Goal: Task Accomplishment & Management: Manage account settings

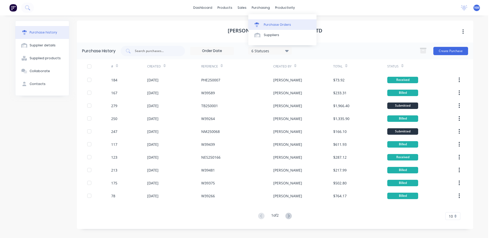
click at [279, 26] on div "Purchase Orders" at bounding box center [277, 24] width 27 height 5
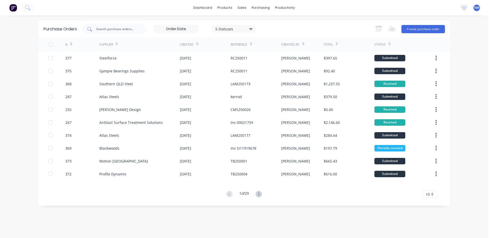
click at [120, 30] on input "text" at bounding box center [117, 28] width 43 height 5
type input "117"
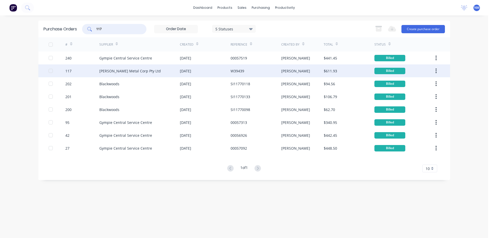
click at [161, 70] on div "[PERSON_NAME] Metal Corp Pty Ltd" at bounding box center [139, 70] width 81 height 13
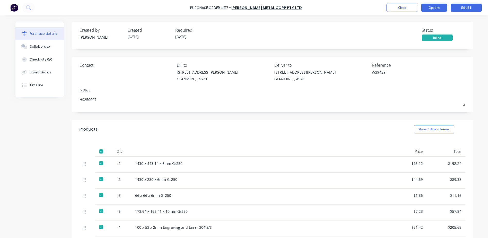
click at [439, 7] on button "Options" at bounding box center [434, 8] width 26 height 8
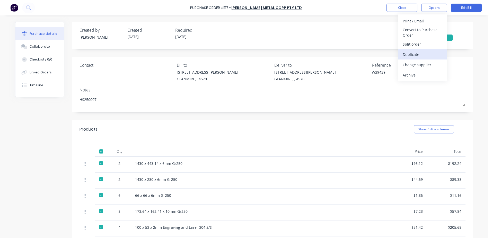
click at [417, 52] on div "Duplicate" at bounding box center [423, 54] width 40 height 7
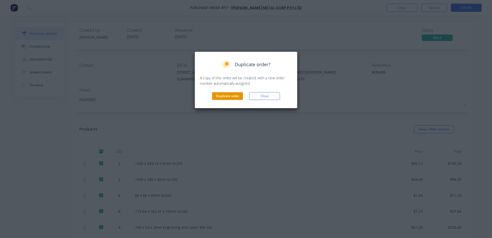
click at [232, 94] on button "Duplicate order" at bounding box center [227, 96] width 31 height 8
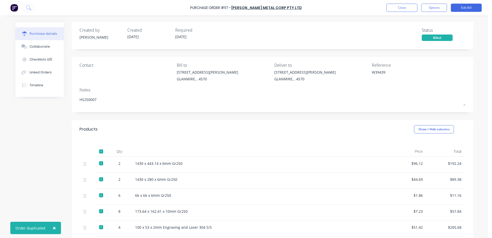
type textarea "x"
click at [401, 9] on button "Close" at bounding box center [401, 8] width 31 height 8
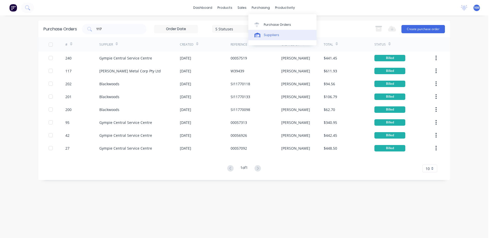
click at [271, 35] on div "Suppliers" at bounding box center [271, 35] width 15 height 5
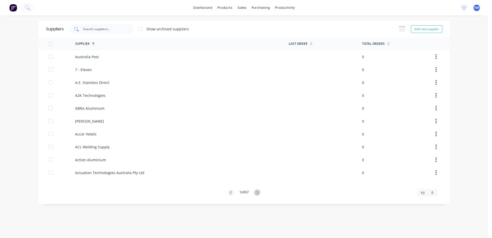
click at [91, 32] on div at bounding box center [101, 29] width 64 height 10
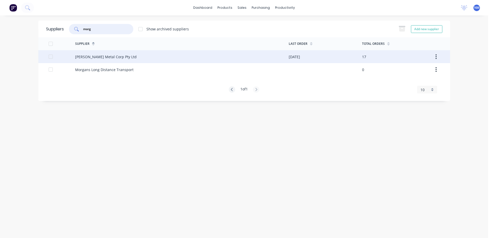
type input "morg"
click at [150, 57] on div "[PERSON_NAME] Metal Corp Pty Ltd" at bounding box center [182, 56] width 214 height 13
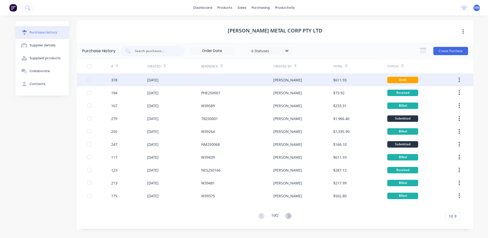
click at [234, 78] on div at bounding box center [237, 79] width 72 height 13
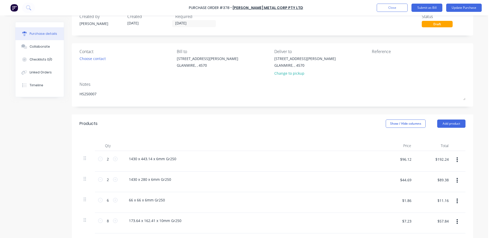
scroll to position [26, 0]
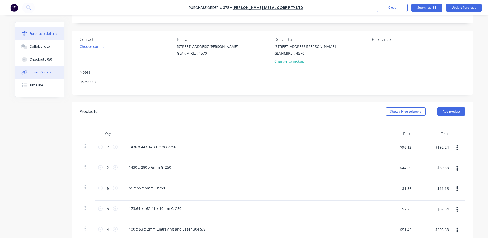
type textarea "x"
click at [32, 74] on div "Linked Orders" at bounding box center [41, 72] width 22 height 5
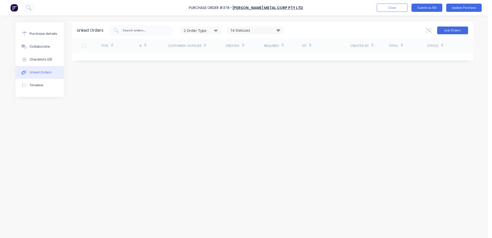
click at [449, 30] on button "Link Orders" at bounding box center [452, 30] width 31 height 8
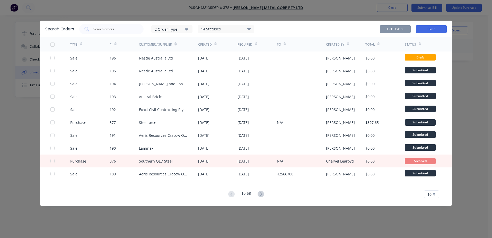
click at [429, 29] on button "Close" at bounding box center [431, 29] width 31 height 8
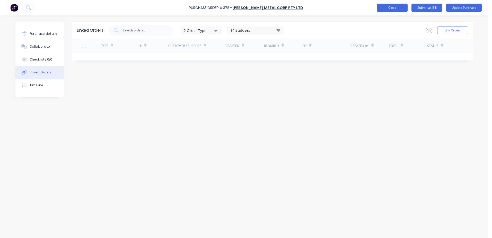
click at [391, 9] on button "Close" at bounding box center [392, 8] width 31 height 8
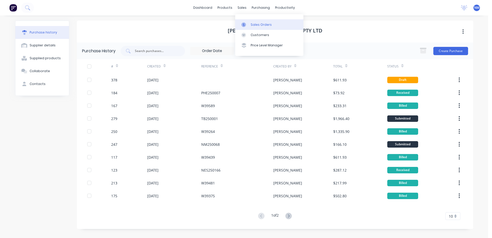
click at [261, 24] on div "Sales Orders" at bounding box center [261, 24] width 21 height 5
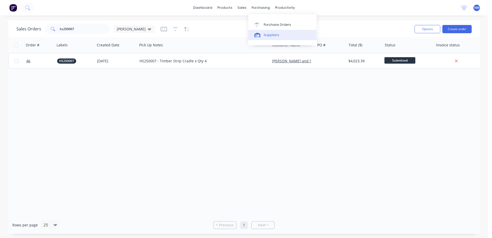
click at [270, 34] on div "Suppliers" at bounding box center [271, 35] width 15 height 5
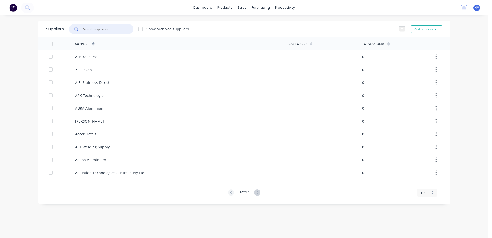
click at [97, 29] on input "text" at bounding box center [104, 28] width 43 height 5
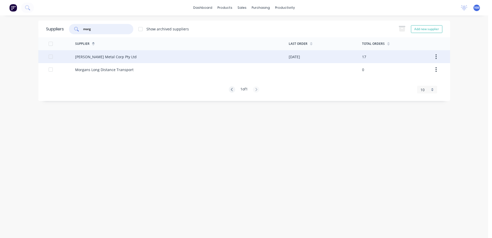
type input "morg"
click at [186, 56] on div "[PERSON_NAME] Metal Corp Pty Ltd" at bounding box center [182, 56] width 214 height 13
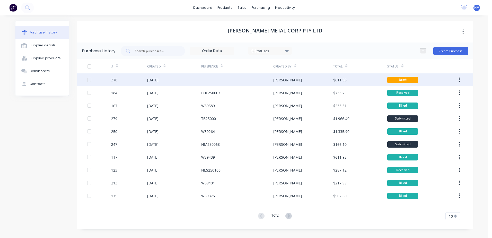
click at [234, 79] on div at bounding box center [237, 79] width 72 height 13
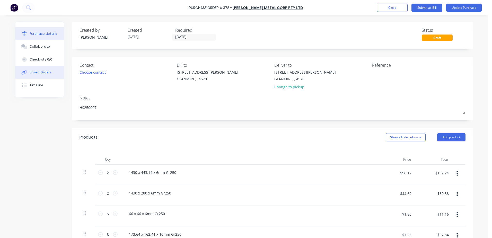
type textarea "x"
click at [39, 70] on div "Linked Orders" at bounding box center [41, 72] width 22 height 5
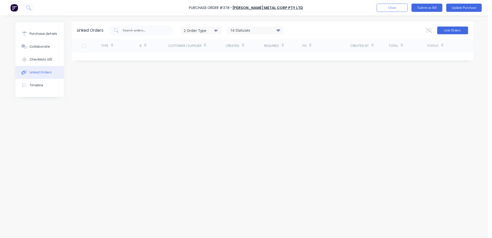
click at [455, 29] on button "Link Orders" at bounding box center [452, 30] width 31 height 8
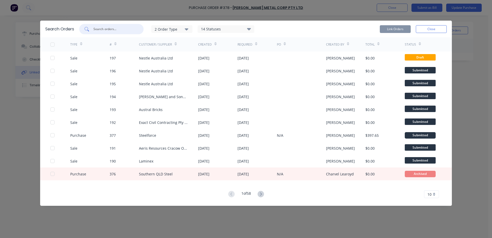
click at [95, 29] on input "text" at bounding box center [114, 28] width 43 height 5
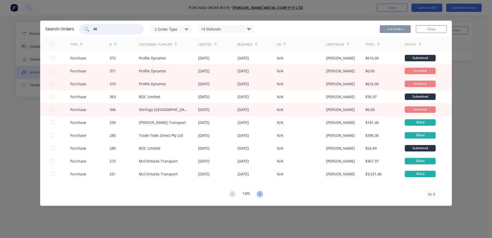
type input "46"
click at [261, 192] on icon at bounding box center [259, 194] width 6 height 6
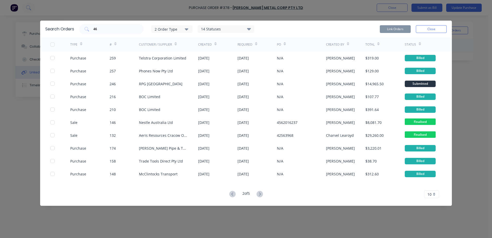
click at [261, 192] on icon at bounding box center [259, 194] width 6 height 6
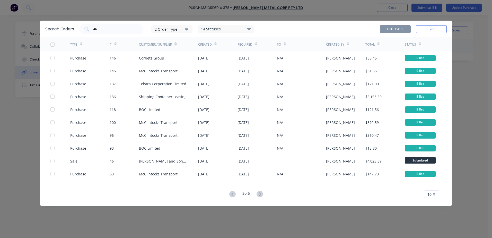
click at [261, 192] on icon at bounding box center [259, 194] width 6 height 6
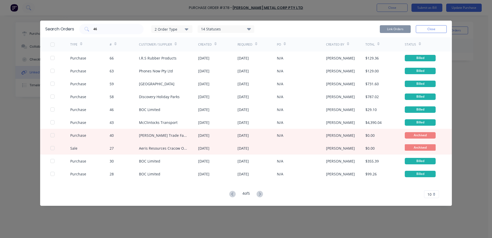
click at [232, 194] on icon at bounding box center [232, 194] width 6 height 6
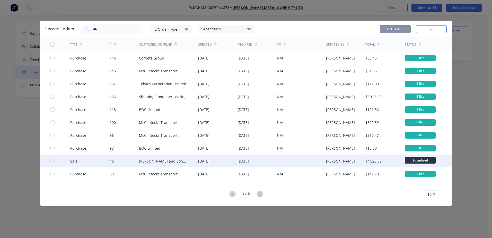
click at [267, 161] on div "[DATE]" at bounding box center [256, 160] width 39 height 13
click at [127, 161] on div "46" at bounding box center [125, 160] width 30 height 13
click at [169, 161] on div "[PERSON_NAME] and Sons Timber Pty Ltd" at bounding box center [163, 160] width 49 height 5
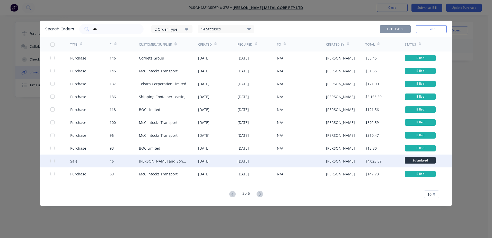
click at [169, 161] on div "[PERSON_NAME] and Sons Timber Pty Ltd" at bounding box center [163, 160] width 49 height 5
click at [267, 161] on div "[DATE]" at bounding box center [256, 160] width 39 height 13
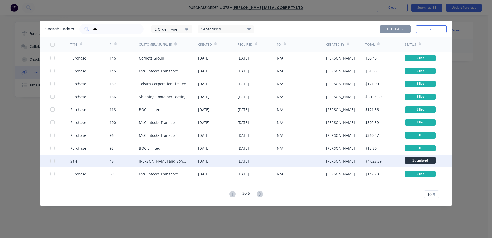
click at [403, 162] on div "$4,023.39" at bounding box center [384, 160] width 39 height 13
click at [51, 162] on div at bounding box center [52, 161] width 10 height 10
click at [390, 30] on button "Link Orders" at bounding box center [395, 29] width 31 height 8
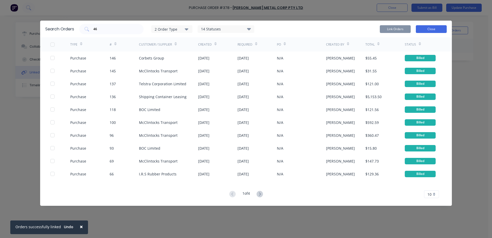
click at [433, 30] on button "Close" at bounding box center [431, 29] width 31 height 8
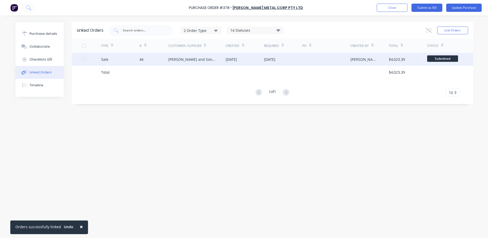
click at [172, 57] on div "[PERSON_NAME] and Sons Timber Pty Ltd" at bounding box center [191, 59] width 47 height 5
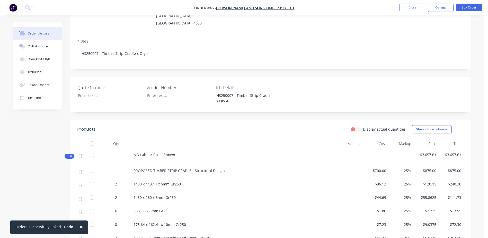
scroll to position [26, 0]
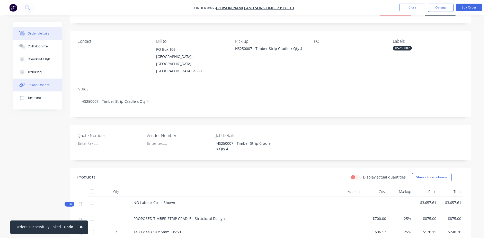
click at [25, 87] on button "Linked Orders" at bounding box center [37, 84] width 49 height 13
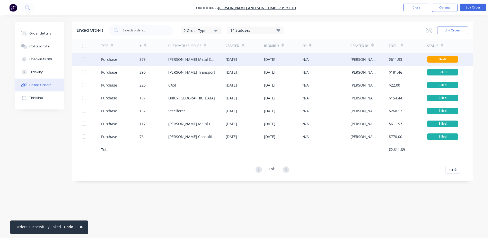
click at [141, 60] on div "378" at bounding box center [142, 59] width 6 height 5
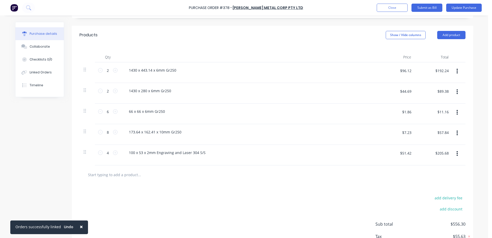
scroll to position [77, 0]
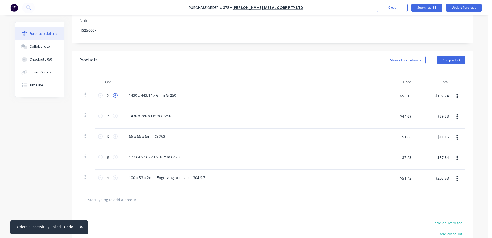
click at [113, 95] on icon at bounding box center [115, 95] width 5 height 5
type textarea "x"
type input "3"
type input "$288.36"
click at [113, 95] on icon at bounding box center [115, 95] width 5 height 5
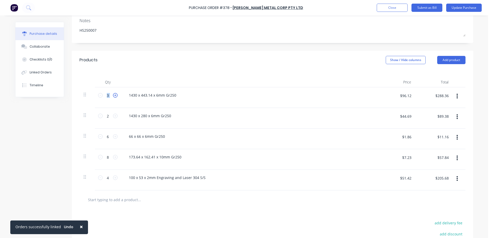
type textarea "x"
type input "4"
type input "$384.48"
click at [113, 95] on icon at bounding box center [115, 95] width 5 height 5
type textarea "x"
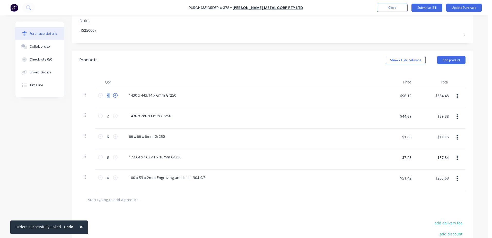
type input "5"
type input "$480.60"
click at [113, 95] on icon at bounding box center [115, 95] width 5 height 5
type textarea "x"
type input "6"
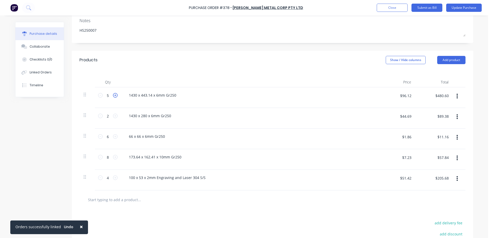
type input "$576.72"
click at [178, 95] on div "1430 x 443.14 x 6mm Gr250" at bounding box center [249, 94] width 249 height 7
click at [458, 8] on button "Update Purchase" at bounding box center [464, 8] width 36 height 8
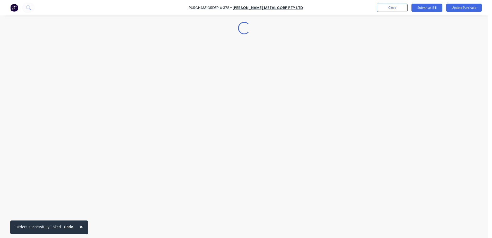
scroll to position [0, 0]
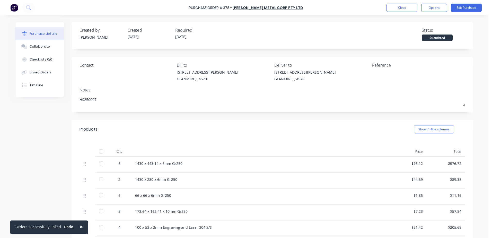
click at [183, 165] on div "1430 x 443.14 x 6mm Gr250" at bounding box center [259, 163] width 249 height 5
click at [179, 162] on div "1430 x 443.14 x 6mm Gr250" at bounding box center [259, 163] width 249 height 5
click at [464, 9] on button "Edit Purchase" at bounding box center [466, 8] width 31 height 8
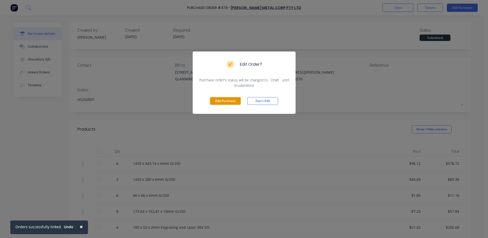
click at [220, 99] on button "Edit Purchase" at bounding box center [225, 101] width 31 height 8
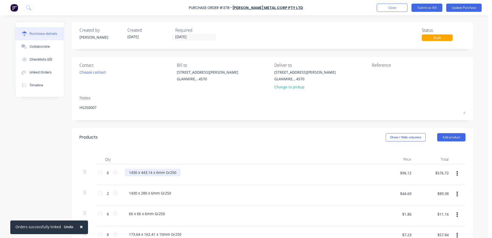
type textarea "x"
click at [175, 172] on div "1430 x 443.14 x 6mm Gr250" at bounding box center [153, 172] width 56 height 7
type textarea "x"
click at [169, 192] on div "1430 x 280 x 6mm Gr250" at bounding box center [150, 192] width 50 height 7
click at [113, 193] on icon at bounding box center [115, 193] width 5 height 5
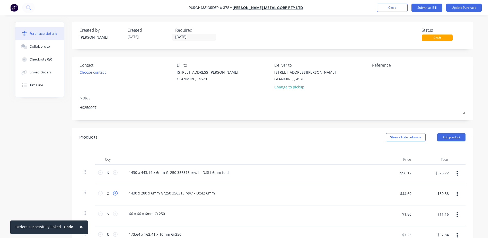
type textarea "x"
type input "3"
type input "$134.07"
click at [113, 193] on icon at bounding box center [115, 193] width 5 height 5
type textarea "x"
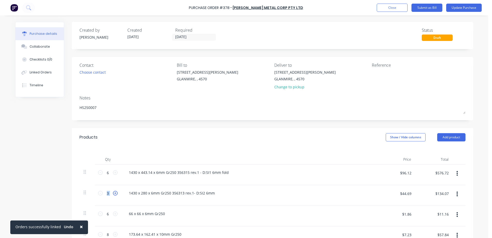
type input "4"
type input "$178.76"
click at [113, 193] on icon at bounding box center [115, 193] width 5 height 5
type textarea "x"
type input "5"
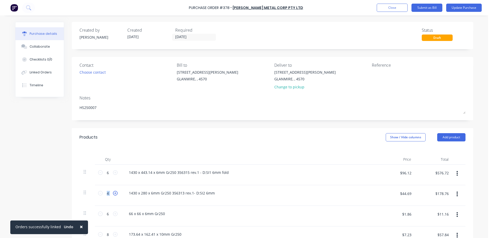
type input "$223.45"
click at [113, 193] on icon at bounding box center [115, 193] width 5 height 5
type textarea "x"
type input "6"
type input "$268.14"
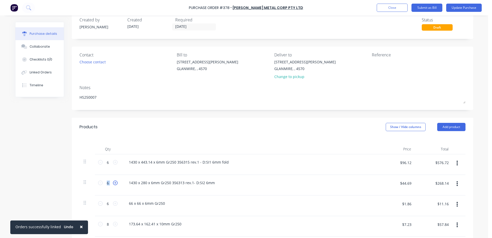
scroll to position [26, 0]
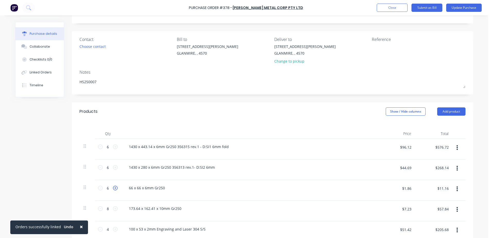
click at [113, 189] on icon at bounding box center [115, 187] width 5 height 5
type textarea "x"
type input "7"
type input "$13.02"
click at [113, 188] on icon at bounding box center [115, 187] width 5 height 5
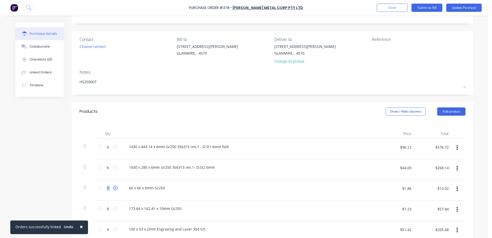
type textarea "x"
type input "8"
type input "$14.88"
click at [113, 188] on icon at bounding box center [115, 187] width 5 height 5
type textarea "x"
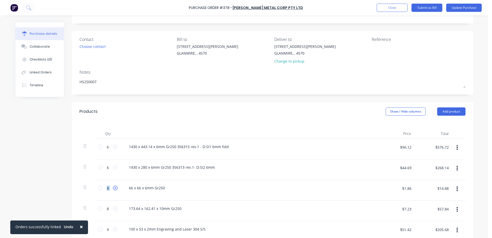
type input "9"
type input "$16.74"
click at [113, 188] on icon at bounding box center [115, 187] width 5 height 5
type textarea "x"
type input "10"
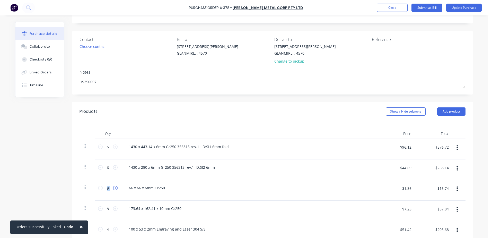
type input "$18.60"
click at [113, 188] on icon at bounding box center [115, 187] width 5 height 5
type textarea "x"
type input "11"
type input "$20.46"
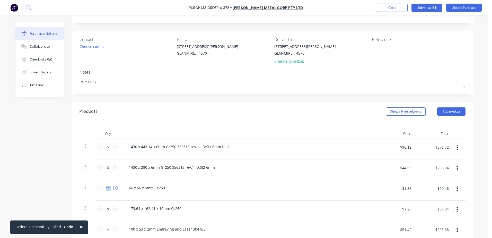
click at [113, 188] on icon at bounding box center [115, 187] width 5 height 5
type textarea "x"
type input "12"
type input "$22.32"
click at [113, 188] on icon at bounding box center [115, 187] width 5 height 5
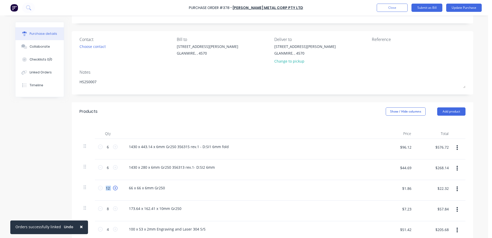
type textarea "x"
type input "13"
type input "$24.18"
click at [113, 188] on icon at bounding box center [115, 187] width 5 height 5
type textarea "x"
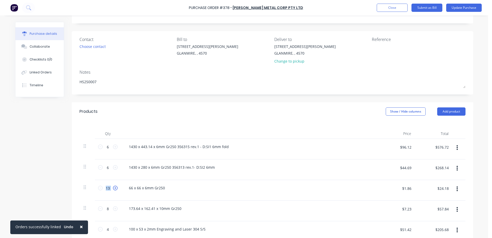
type input "14"
type input "$26.04"
click at [113, 188] on icon at bounding box center [115, 187] width 5 height 5
type textarea "x"
type input "15"
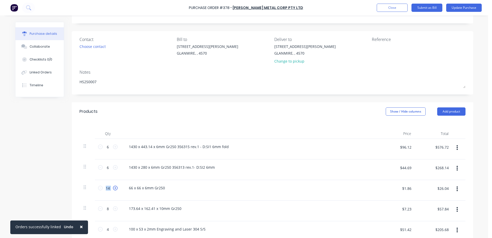
type input "$27.90"
click at [113, 188] on icon at bounding box center [115, 187] width 5 height 5
type textarea "x"
type input "16"
type input "$29.76"
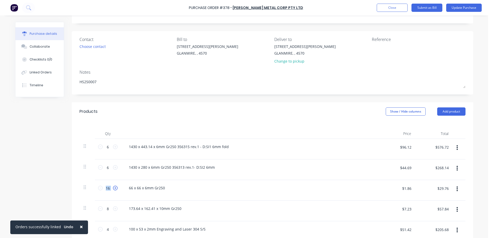
click at [113, 188] on icon at bounding box center [115, 187] width 5 height 5
type textarea "x"
type input "17"
type input "$31.62"
click at [113, 188] on icon at bounding box center [115, 187] width 5 height 5
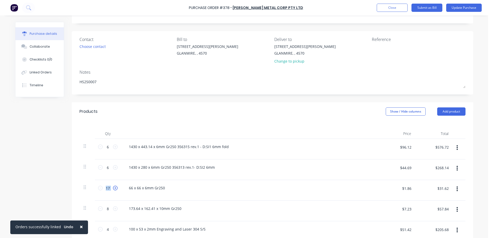
type textarea "x"
type input "18"
type input "$33.48"
type textarea "x"
drag, startPoint x: 112, startPoint y: 188, endPoint x: 165, endPoint y: 189, distance: 52.2
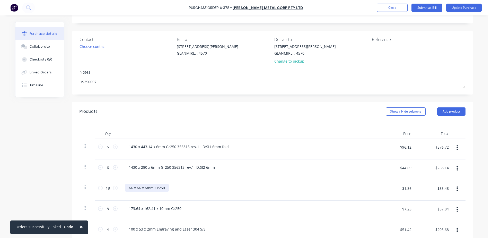
click at [165, 189] on div "66 x 66 x 6mm Gr250" at bounding box center [147, 187] width 44 height 7
drag, startPoint x: 110, startPoint y: 207, endPoint x: 104, endPoint y: 209, distance: 5.9
click at [104, 209] on input "8" at bounding box center [108, 209] width 10 height 8
type textarea "x"
type input "2"
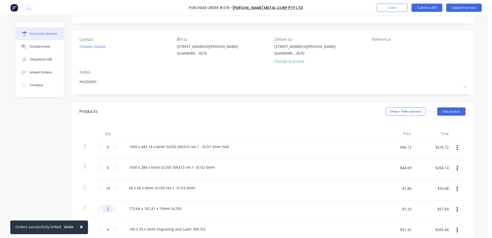
type textarea "x"
type input "$14.46"
type textarea "x"
type input "24"
type textarea "x"
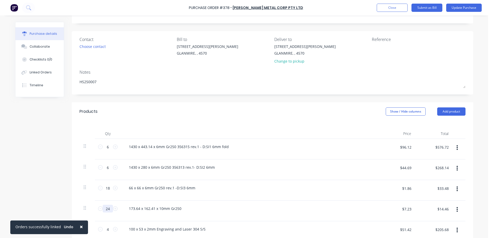
type input "$173.52"
type input "24"
drag, startPoint x: 178, startPoint y: 207, endPoint x: 180, endPoint y: 206, distance: 2.8
click at [180, 206] on div "173.64 x 162.41 x 10mm Gr250" at bounding box center [155, 208] width 61 height 7
type textarea "x"
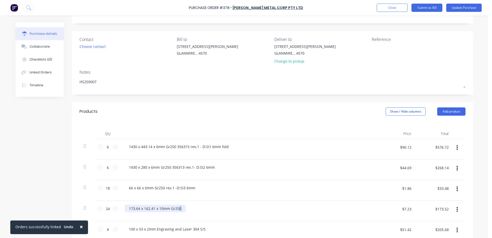
click at [180, 206] on div "173.64 x 162.41 x 10mm Gr250" at bounding box center [155, 208] width 61 height 7
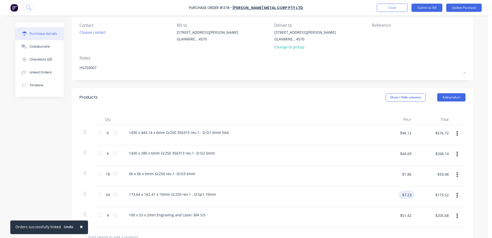
scroll to position [77, 0]
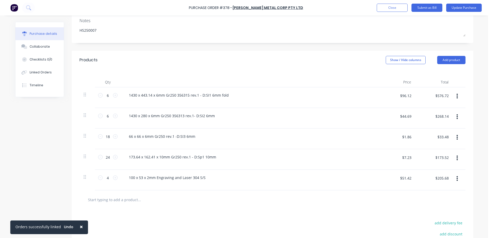
click at [456, 179] on icon "button" at bounding box center [456, 178] width 1 height 6
click at [433, 222] on button "Delete" at bounding box center [442, 223] width 44 height 10
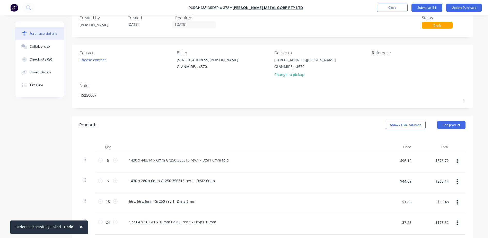
scroll to position [0, 0]
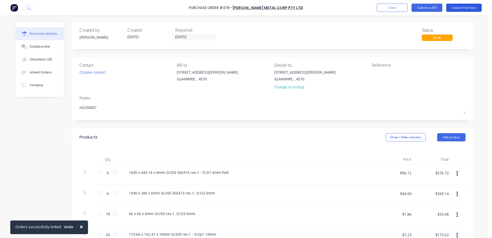
click at [463, 8] on button "Update Purchase" at bounding box center [464, 8] width 36 height 8
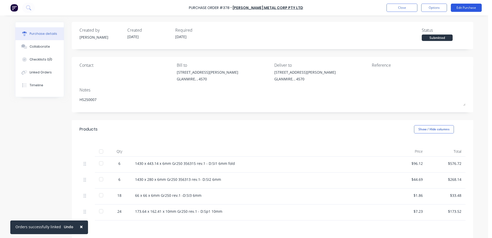
click at [458, 7] on button "Edit Purchase" at bounding box center [466, 8] width 31 height 8
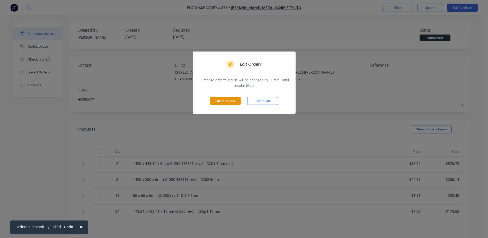
click at [220, 102] on button "Edit Purchase" at bounding box center [225, 101] width 31 height 8
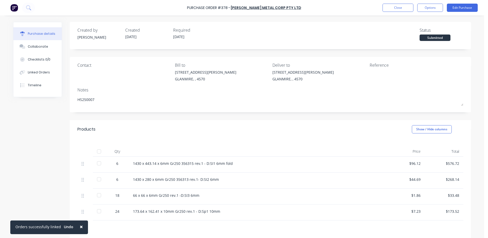
type textarea "x"
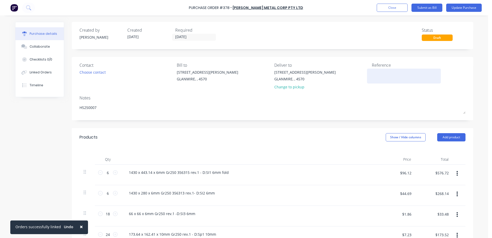
click at [378, 75] on textarea at bounding box center [404, 75] width 64 height 12
type textarea "HS25000"
type textarea "x"
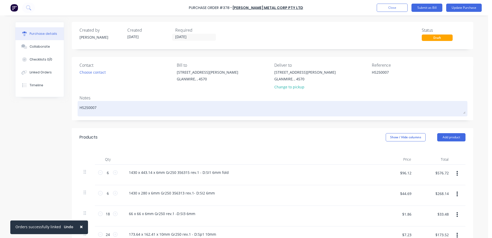
type textarea "HS250007"
type textarea "x"
type textarea "HS250007"
click at [102, 108] on textarea "HS250007" at bounding box center [272, 108] width 386 height 12
type textarea "x"
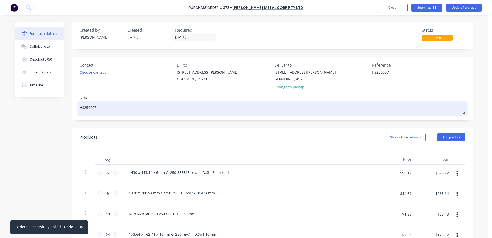
type textarea "HS250007"
type textarea "x"
type textarea "HS250007 -"
type textarea "x"
type textarea "HS250007 - G"
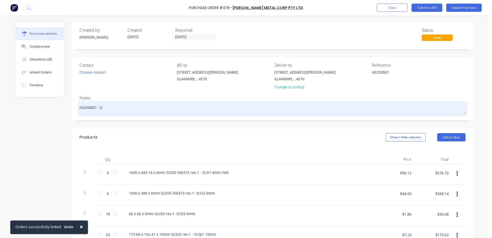
type textarea "x"
type textarea "HS250007 - G"
type textarea "x"
type textarea "HS250007 - G="
type textarea "x"
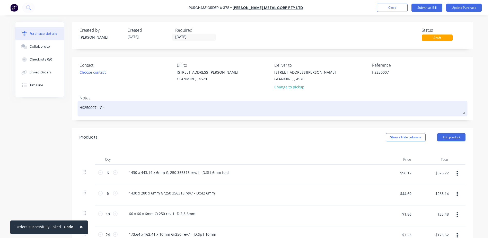
type textarea "HS250007 - G"
type textarea "x"
type textarea "HS250007 - Gle"
type textarea "x"
type textarea "HS250007 - [PERSON_NAME]"
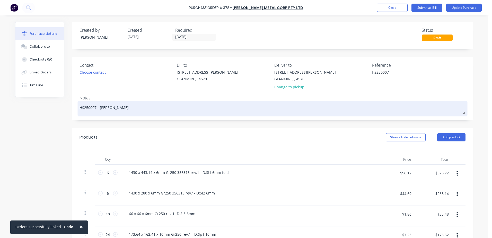
click at [89, 113] on textarea "HS250007 - [PERSON_NAME]" at bounding box center [272, 108] width 386 height 12
drag, startPoint x: 108, startPoint y: 108, endPoint x: 118, endPoint y: 104, distance: 11.1
click at [110, 108] on textarea "HS250007 - [PERSON_NAME]" at bounding box center [272, 108] width 386 height 12
type textarea "x"
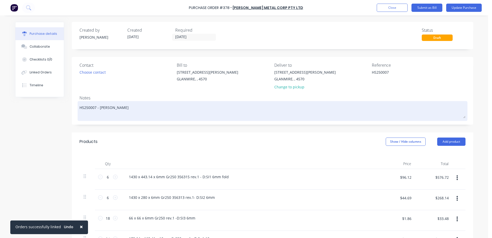
type textarea "HS250007 - [PERSON_NAME]"
type textarea "x"
type textarea "HS250007 - [PERSON_NAME] ER"
type textarea "x"
type textarea "HS250007 - [PERSON_NAME] ERw"
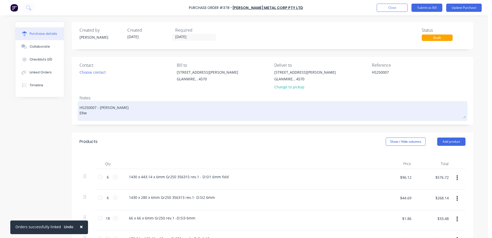
type textarea "x"
type textarea "HS250007 - [PERSON_NAME] ER"
type textarea "x"
type textarea "HS250007 - [PERSON_NAME]"
type textarea "x"
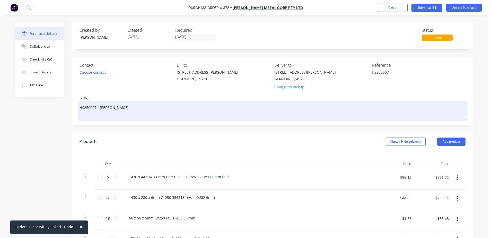
type textarea "HS250007 - [PERSON_NAME]"
type textarea "x"
type textarea "HS250007 - [PERSON_NAME] e"
type textarea "x"
type textarea "HS250007 - [PERSON_NAME] ew"
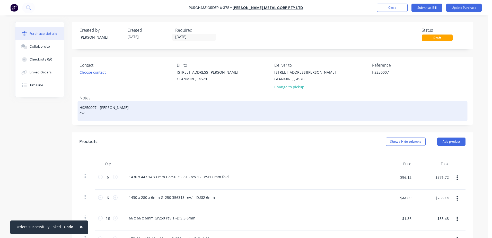
type textarea "x"
type textarea "HS250007 - [PERSON_NAME] ewd"
type textarea "x"
type textarea "HS250007 - [PERSON_NAME] ewdw"
type textarea "x"
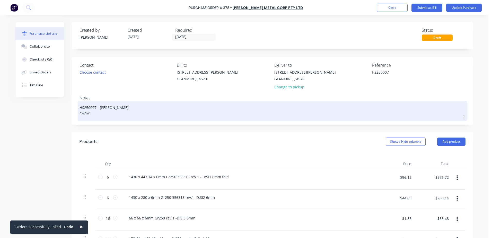
type textarea "HS250007 - [PERSON_NAME] ewdwe"
type textarea "x"
type textarea "HS250007 - [PERSON_NAME] ewdw"
type textarea "x"
type textarea "HS250007 - [PERSON_NAME] ewd"
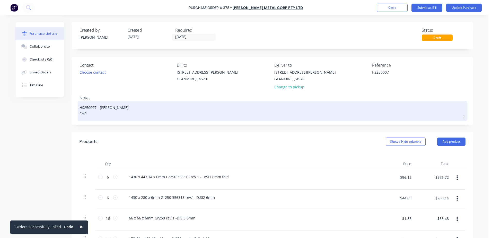
type textarea "x"
type textarea "HS250007 - [PERSON_NAME] ew"
type textarea "x"
type textarea "HS250007 - [PERSON_NAME] e"
type textarea "x"
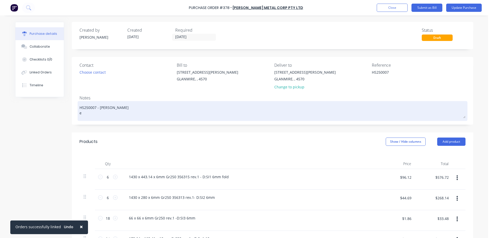
type textarea "HS250007 - [PERSON_NAME]"
type textarea "x"
type textarea "HS250007 - [PERSON_NAME] r"
type textarea "x"
type textarea "HS250007 - [PERSON_NAME] re"
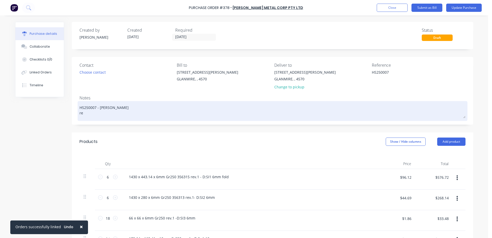
type textarea "x"
type textarea "HS250007 - [PERSON_NAME] ref"
type textarea "x"
type textarea "HS250007 - [PERSON_NAME]"
type textarea "x"
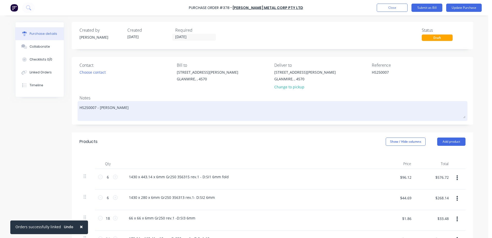
type textarea "HS250007 - [PERSON_NAME] refer"
type textarea "x"
type textarea "HS250007 - [PERSON_NAME] refer"
type textarea "x"
type textarea "HS250007 - [PERSON_NAME] refer Q"
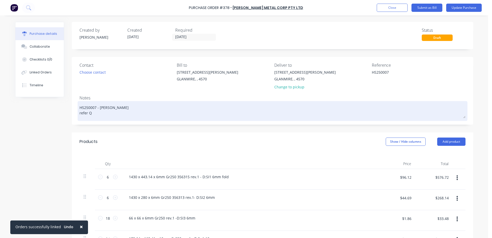
type textarea "x"
type textarea "HS250007 - [PERSON_NAME] refer Qu"
type textarea "x"
type textarea "HS250007 - [PERSON_NAME] refer Quo"
type textarea "x"
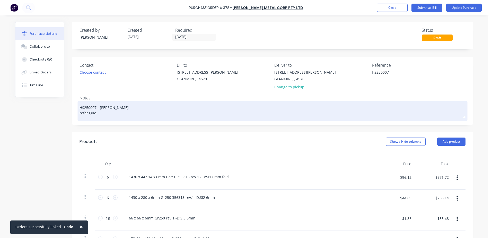
type textarea "HS250007 - [PERSON_NAME] refer Quot"
type textarea "x"
type textarea "HS250007 - [PERSON_NAME] refer Quote"
type textarea "x"
type textarea "HS250007 - [PERSON_NAME] refer Quote"
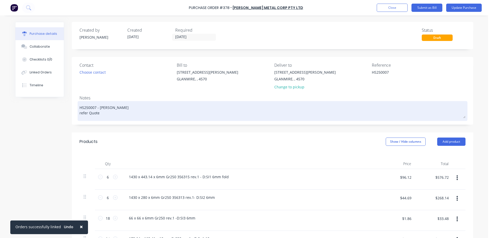
type textarea "x"
type textarea "HS250007 - [PERSON_NAME] refer Quote 6"
type textarea "x"
type textarea "HS250007 - [PERSON_NAME] refer Quote 606"
type textarea "x"
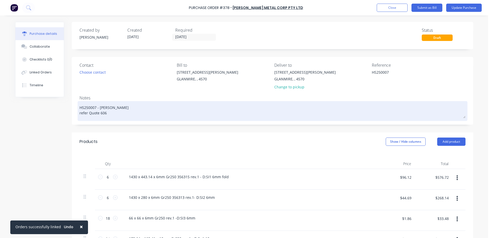
type textarea "HS250007 - [PERSON_NAME] refer Quote 6068"
type textarea "x"
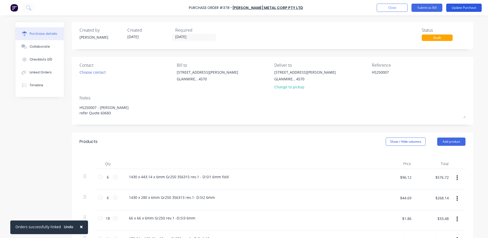
type textarea "HS250007 - [PERSON_NAME] refer Quote 60683"
type textarea "x"
type textarea "HS250007 - [PERSON_NAME] refer Quote 60683"
click at [467, 6] on button "Update Purchase" at bounding box center [464, 8] width 36 height 8
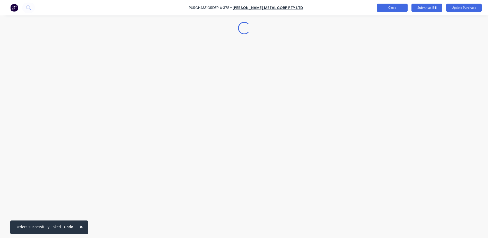
type textarea "x"
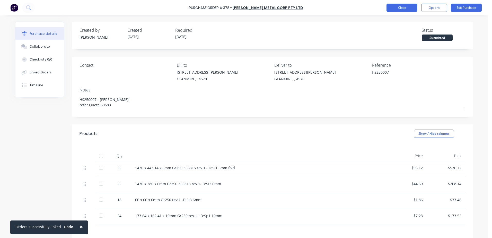
click at [392, 10] on button "Close" at bounding box center [401, 8] width 31 height 8
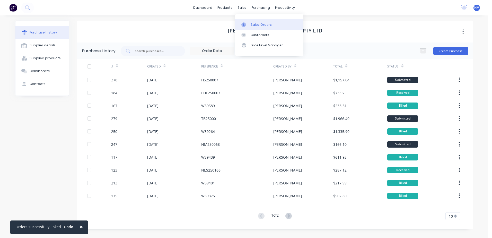
click at [258, 23] on div "Sales Orders" at bounding box center [261, 24] width 21 height 5
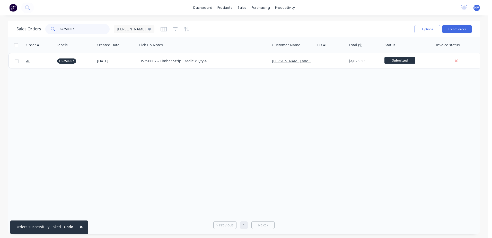
drag, startPoint x: 79, startPoint y: 26, endPoint x: 50, endPoint y: 32, distance: 29.3
click at [51, 32] on div "hs250007" at bounding box center [77, 29] width 64 height 10
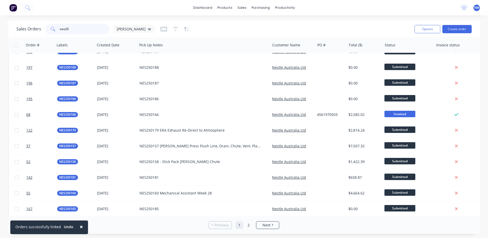
scroll to position [52, 0]
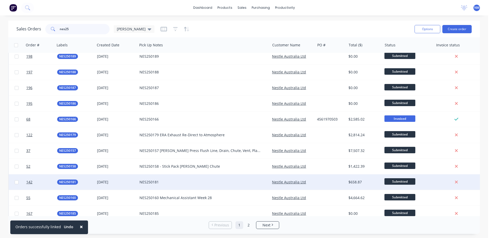
type input "nes25"
click at [170, 180] on div "NES250181" at bounding box center [200, 181] width 122 height 5
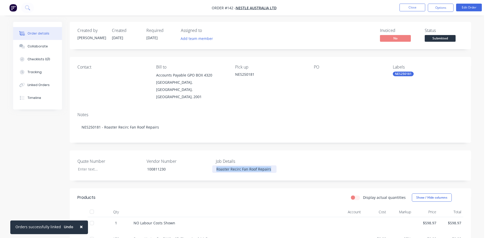
drag, startPoint x: 271, startPoint y: 161, endPoint x: 215, endPoint y: 162, distance: 56.3
click at [215, 165] on div "Roaster Recirc Fan Roof Repairs" at bounding box center [244, 168] width 64 height 7
copy div "Roaster Recirc Fan Roof Repairs"
click at [254, 74] on div "NES250181" at bounding box center [270, 74] width 70 height 5
click at [254, 75] on div "NES250181" at bounding box center [270, 74] width 70 height 5
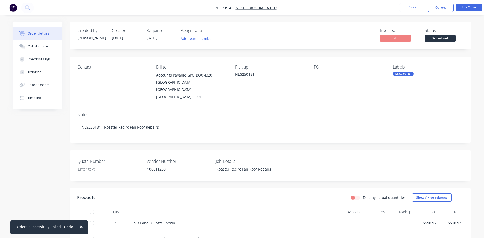
click at [236, 87] on div "Pick up NES250181" at bounding box center [270, 83] width 70 height 36
click at [419, 11] on button "Close" at bounding box center [413, 8] width 26 height 8
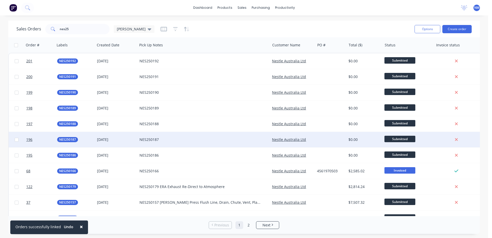
click at [157, 138] on div "NES250187" at bounding box center [200, 139] width 122 height 5
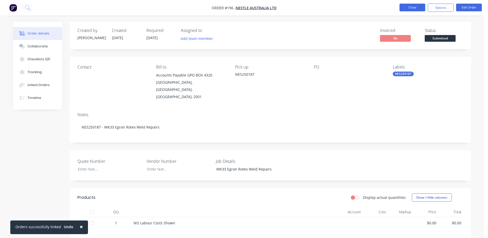
click at [412, 8] on button "Close" at bounding box center [413, 8] width 26 height 8
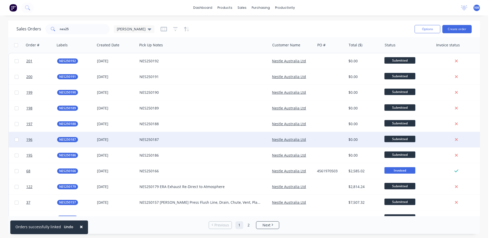
click at [150, 140] on div "NES250187" at bounding box center [200, 139] width 122 height 5
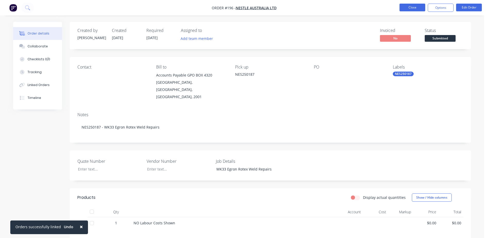
click at [416, 5] on button "Close" at bounding box center [413, 8] width 26 height 8
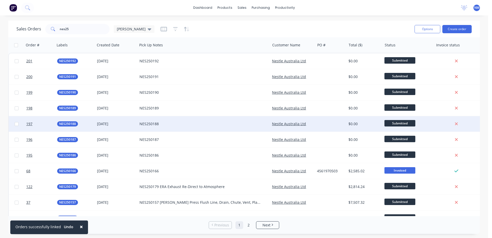
click at [158, 122] on div "NES250188" at bounding box center [200, 123] width 122 height 5
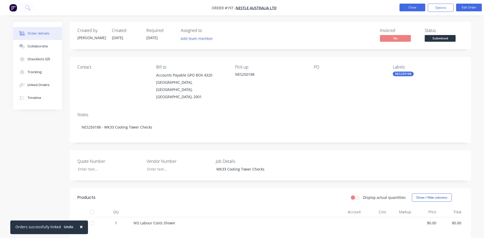
click at [415, 6] on button "Close" at bounding box center [413, 8] width 26 height 8
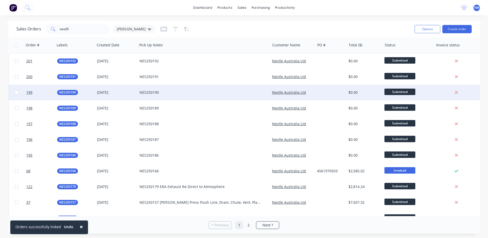
click at [153, 94] on div "NES250190" at bounding box center [200, 92] width 122 height 5
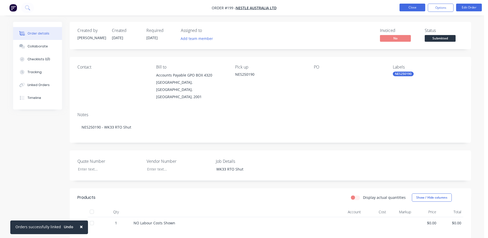
click at [415, 11] on button "Close" at bounding box center [413, 8] width 26 height 8
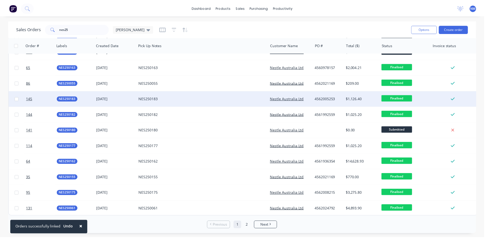
scroll to position [232, 0]
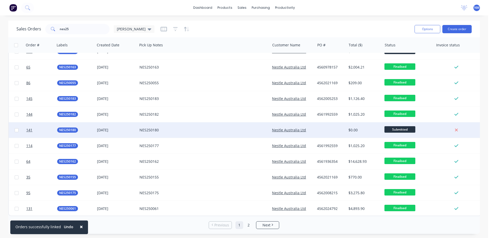
click at [156, 125] on div "NES250180" at bounding box center [203, 129] width 132 height 15
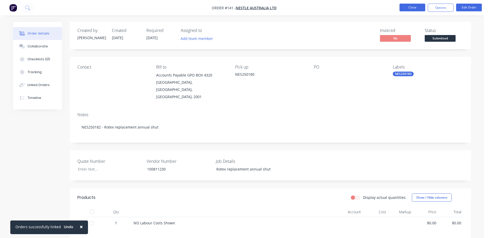
click at [410, 10] on button "Close" at bounding box center [413, 8] width 26 height 8
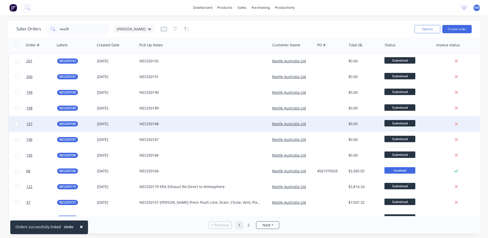
click at [150, 122] on div "NES250188" at bounding box center [200, 123] width 122 height 5
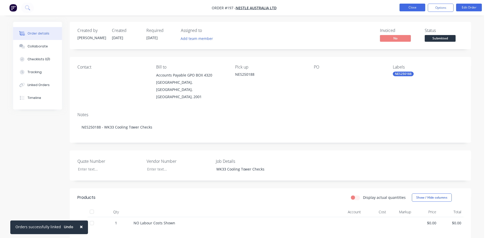
click at [418, 5] on button "Close" at bounding box center [413, 8] width 26 height 8
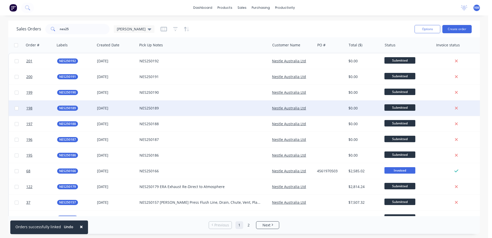
click at [151, 112] on div "NES250189" at bounding box center [203, 107] width 132 height 15
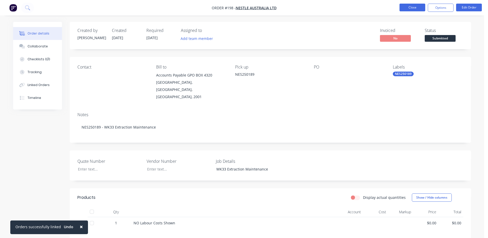
click at [408, 9] on button "Close" at bounding box center [413, 8] width 26 height 8
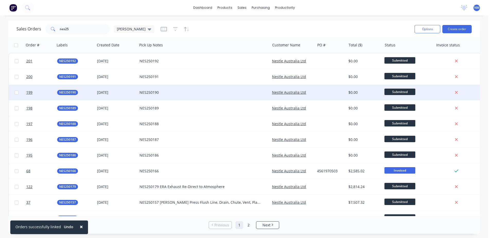
click at [149, 94] on div "NES250190" at bounding box center [200, 92] width 122 height 5
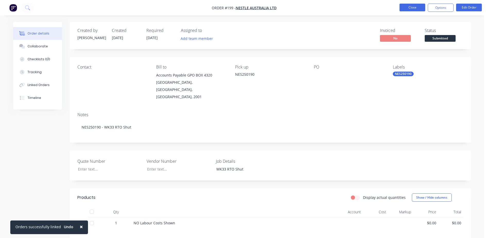
click at [412, 8] on button "Close" at bounding box center [413, 8] width 26 height 8
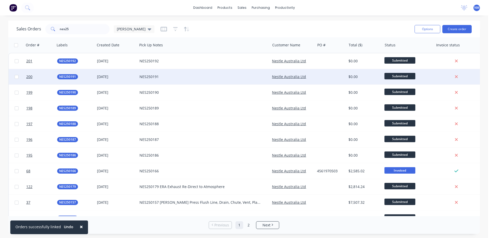
click at [145, 78] on div "NES250191" at bounding box center [200, 76] width 122 height 5
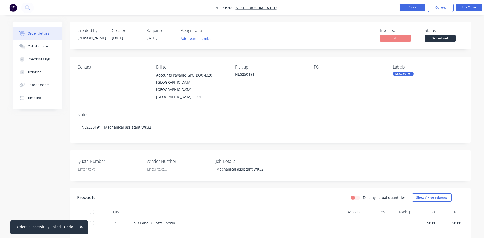
click at [410, 8] on button "Close" at bounding box center [413, 8] width 26 height 8
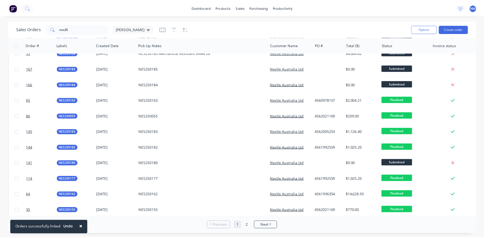
scroll to position [103, 0]
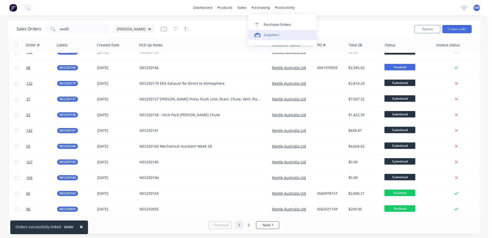
click at [275, 34] on div "Suppliers" at bounding box center [271, 35] width 15 height 5
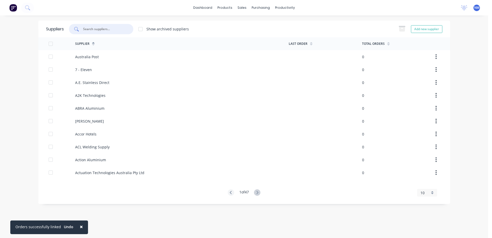
click at [94, 28] on input "text" at bounding box center [104, 28] width 43 height 5
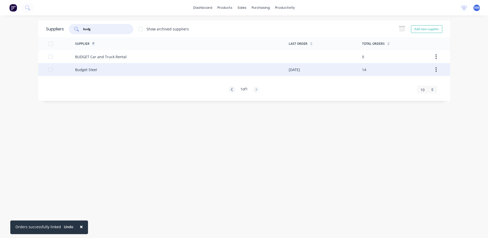
type input "budg"
click at [116, 68] on div "Budget Steel" at bounding box center [182, 69] width 214 height 13
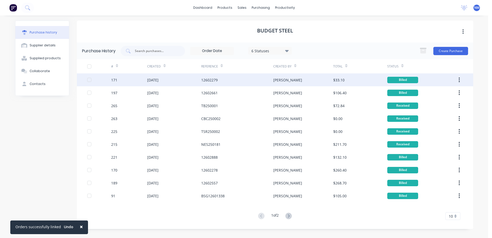
click at [238, 77] on div "12602279" at bounding box center [237, 79] width 72 height 13
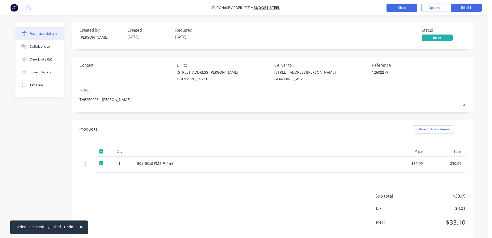
click at [404, 11] on button "Close" at bounding box center [401, 8] width 31 height 8
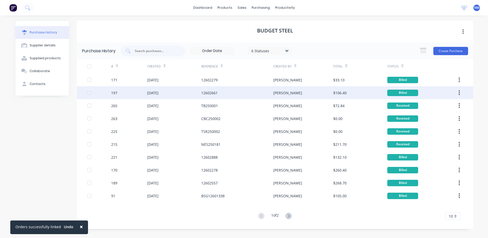
click at [213, 91] on div "12602661" at bounding box center [209, 92] width 16 height 5
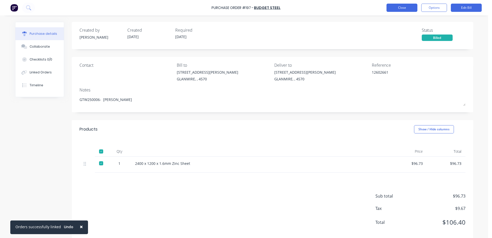
click at [407, 8] on button "Close" at bounding box center [401, 8] width 31 height 8
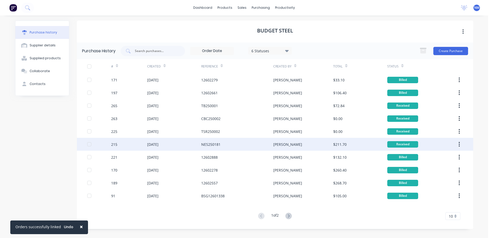
click at [218, 145] on div "NES250181" at bounding box center [210, 143] width 19 height 5
type textarea "x"
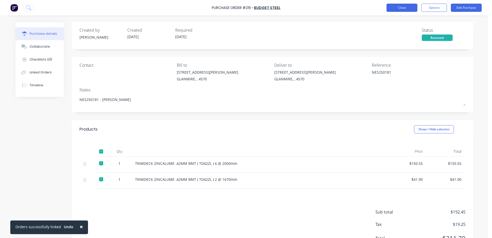
click at [391, 7] on button "Close" at bounding box center [401, 8] width 31 height 8
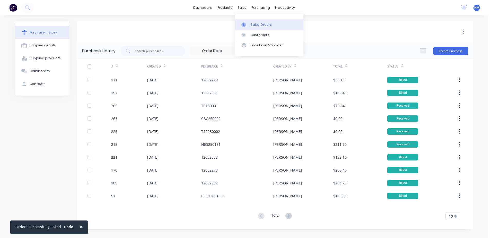
click at [256, 24] on div "Sales Orders" at bounding box center [261, 24] width 21 height 5
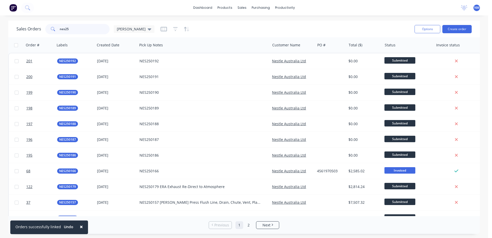
click at [71, 29] on input "nes25" at bounding box center [85, 29] width 50 height 10
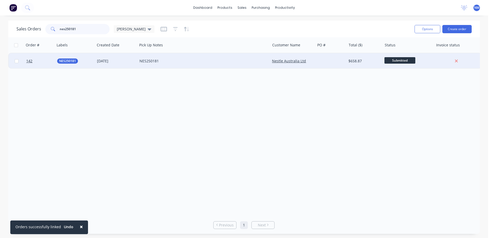
type input "nes250181"
click at [168, 60] on div "NES250181" at bounding box center [200, 60] width 122 height 5
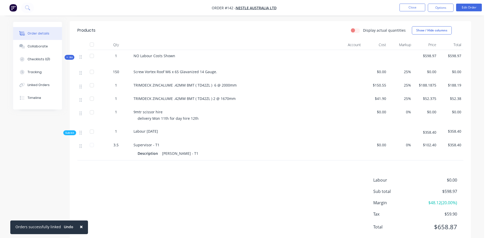
scroll to position [174, 0]
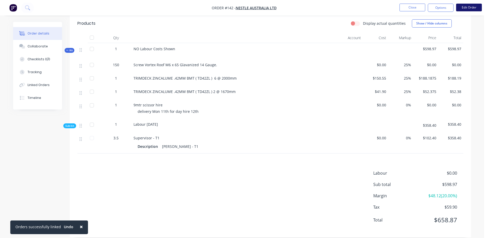
click at [473, 7] on button "Edit Order" at bounding box center [469, 8] width 26 height 8
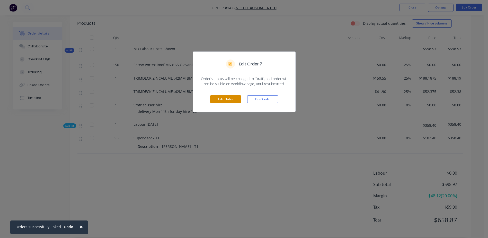
click at [223, 101] on button "Edit Order" at bounding box center [225, 99] width 31 height 8
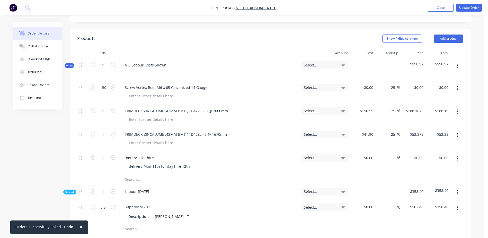
scroll to position [180, 0]
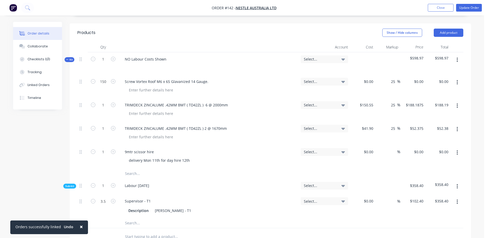
click at [129, 168] on input "text" at bounding box center [176, 173] width 103 height 10
type input "z"
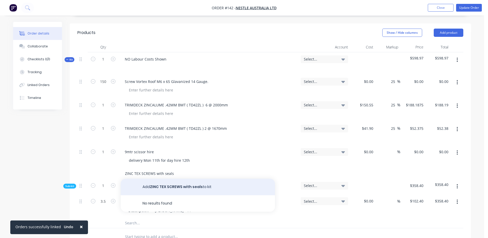
type input "ZINC TEX SCREWS with seals"
click at [171, 179] on button "Add ZINC TEX SCREWS with seals to kit" at bounding box center [198, 187] width 154 height 16
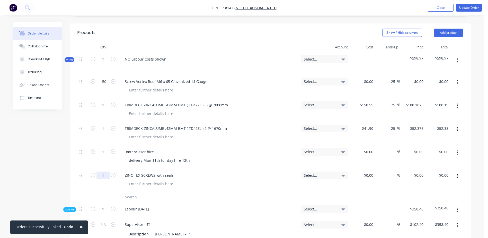
click at [103, 85] on input "1" at bounding box center [102, 82] width 13 height 8
type input "200"
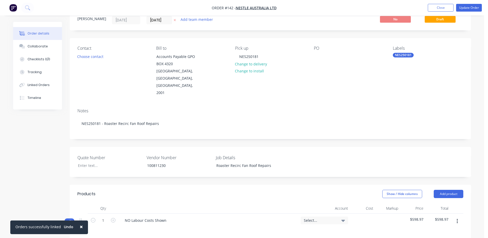
scroll to position [0, 0]
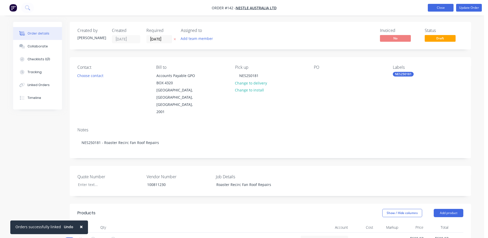
click at [438, 7] on button "Close" at bounding box center [441, 8] width 26 height 8
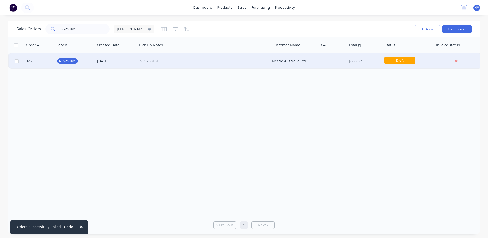
click at [211, 60] on div "NES250181" at bounding box center [200, 60] width 122 height 5
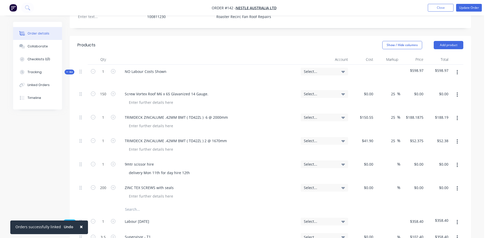
scroll to position [180, 0]
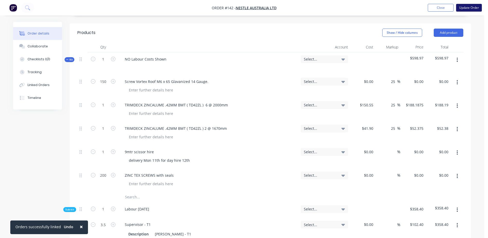
click at [473, 9] on button "Update Order" at bounding box center [469, 8] width 26 height 8
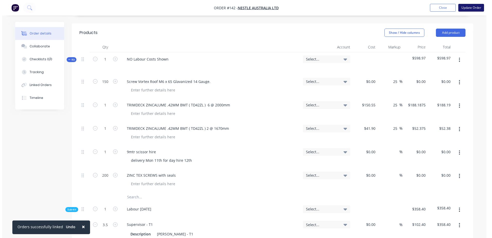
scroll to position [0, 0]
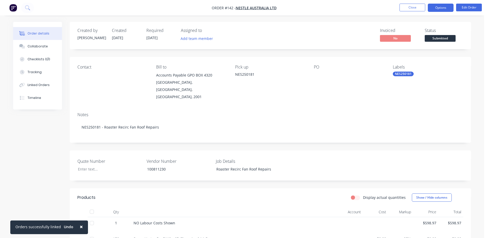
click at [445, 8] on button "Options" at bounding box center [441, 8] width 26 height 8
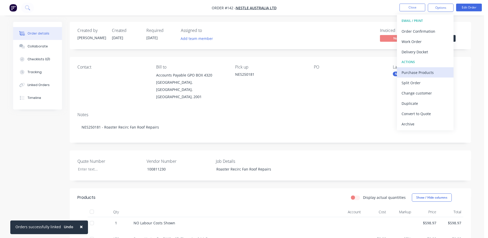
click at [441, 70] on div "Purchase Products" at bounding box center [425, 72] width 47 height 7
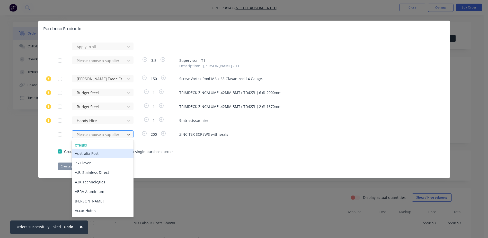
click at [84, 134] on div at bounding box center [99, 134] width 46 height 6
type input "kj"
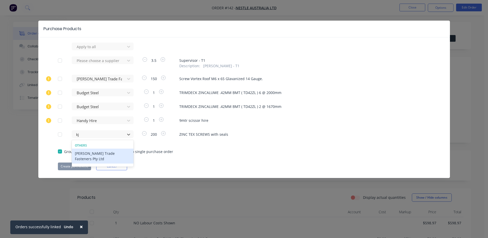
click at [104, 152] on div "[PERSON_NAME] Trade Fasteners Pty Ltd" at bounding box center [103, 155] width 62 height 15
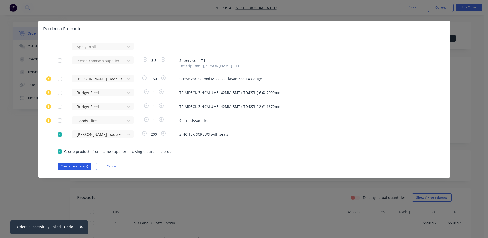
click at [76, 165] on button "Create purchase(s)" at bounding box center [74, 166] width 33 height 8
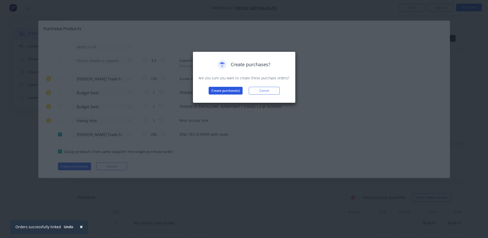
click at [220, 88] on button "Create purchase(s)" at bounding box center [226, 91] width 34 height 8
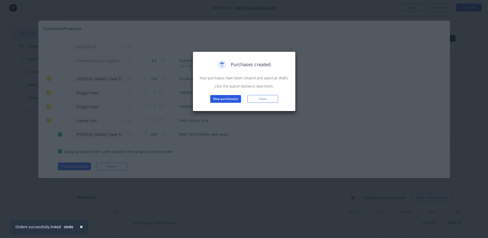
click at [219, 101] on button "View purchase(s)" at bounding box center [225, 99] width 31 height 8
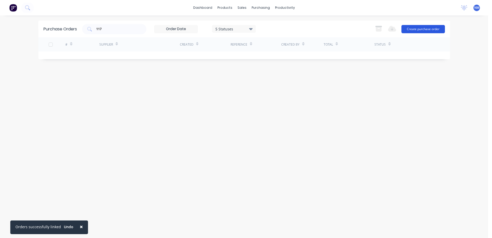
click at [413, 28] on button "Create purchase order" at bounding box center [422, 29] width 43 height 8
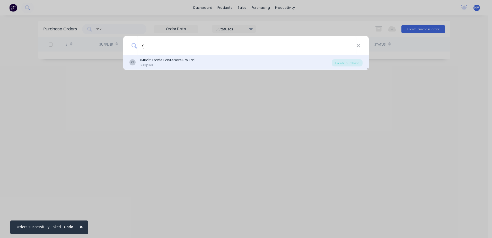
type input "kj"
click at [178, 60] on div "[PERSON_NAME] Trade Fasteners Pty Ltd" at bounding box center [167, 59] width 55 height 5
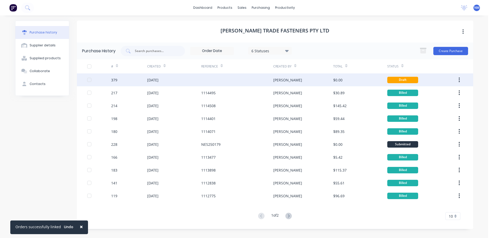
click at [209, 82] on div at bounding box center [237, 79] width 72 height 13
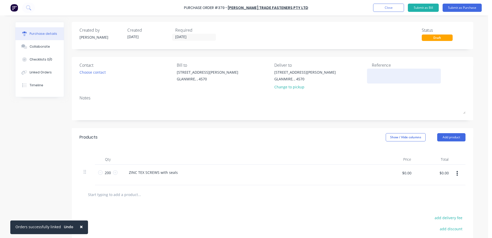
click at [377, 75] on textarea at bounding box center [404, 75] width 64 height 12
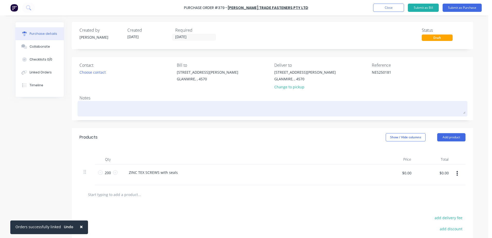
type textarea "NES250181"
click at [88, 106] on textarea at bounding box center [272, 108] width 386 height 12
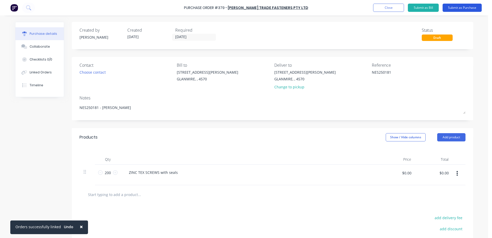
type textarea "NES250181 - [PERSON_NAME]"
click at [463, 7] on button "Submit as Purchase" at bounding box center [461, 8] width 39 height 8
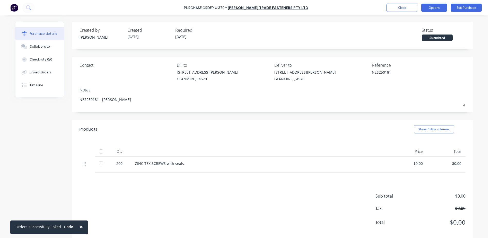
click at [443, 7] on button "Options" at bounding box center [434, 8] width 26 height 8
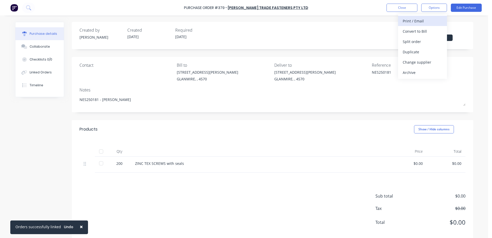
click at [422, 20] on div "Print / Email" at bounding box center [423, 20] width 40 height 7
click at [418, 31] on div "With pricing" at bounding box center [423, 31] width 40 height 7
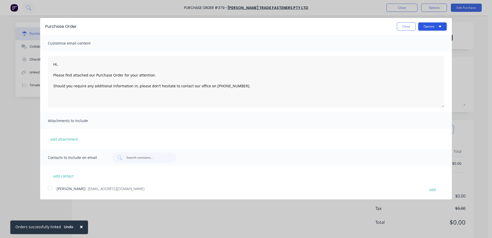
click at [438, 27] on button "Options" at bounding box center [432, 26] width 29 height 8
click at [420, 49] on div "Email" at bounding box center [422, 49] width 40 height 7
click at [49, 190] on div at bounding box center [50, 188] width 10 height 10
click at [437, 24] on button "Options" at bounding box center [432, 26] width 29 height 8
click at [414, 49] on div "Email" at bounding box center [422, 49] width 40 height 7
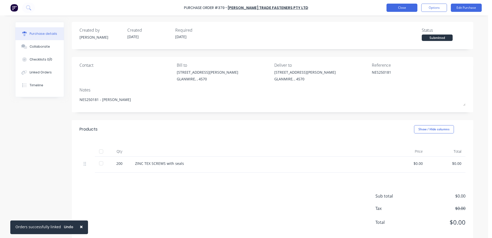
click at [404, 10] on button "Close" at bounding box center [401, 8] width 31 height 8
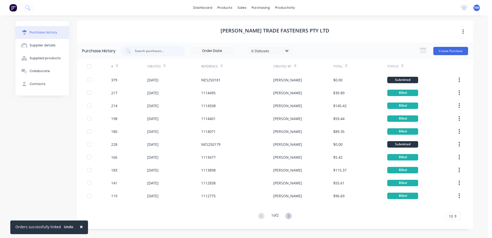
click at [80, 225] on span "×" at bounding box center [81, 226] width 3 height 7
